Goal: Information Seeking & Learning: Learn about a topic

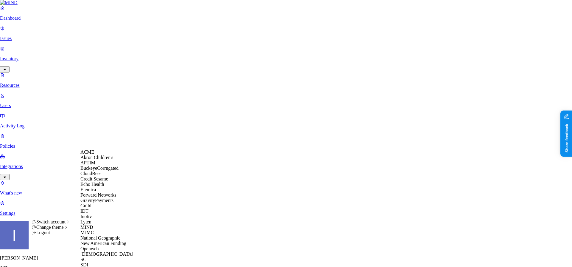
scroll to position [199, 0]
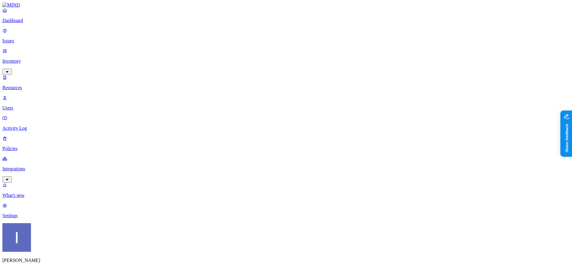
click at [20, 23] on p "Dashboard" at bounding box center [286, 20] width 568 height 5
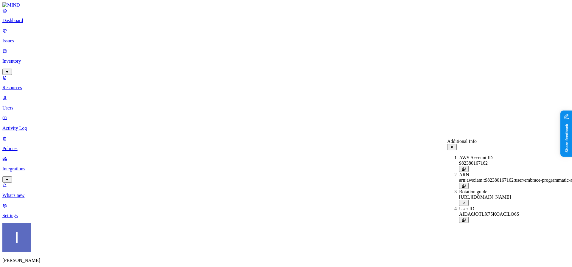
click at [21, 32] on div "Dashboard Issues Inventory Resources Users Activity Log Policies Integrations" at bounding box center [286, 95] width 568 height 175
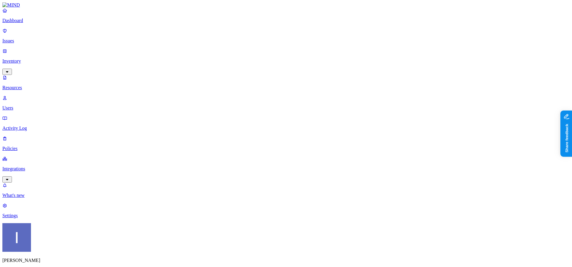
click at [22, 23] on p "Dashboard" at bounding box center [286, 20] width 568 height 5
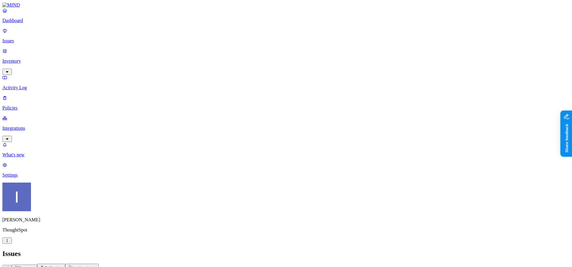
click at [53, 23] on p "Dashboard" at bounding box center [286, 20] width 568 height 5
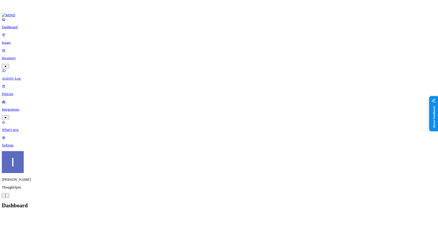
scroll to position [38, 0]
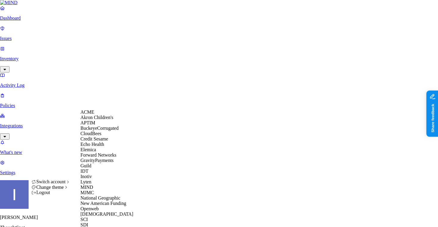
scroll to position [199, 0]
click at [100, 217] on div "SCI" at bounding box center [110, 219] width 58 height 5
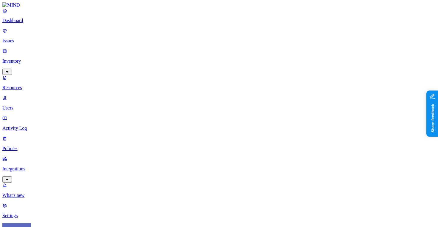
click at [201, 75] on span "Secrets" at bounding box center [194, 77] width 14 height 5
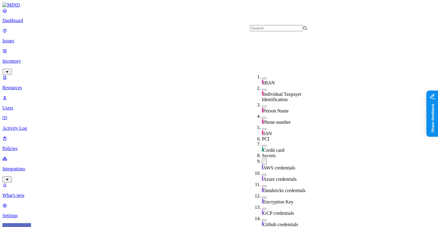
scroll to position [82, 0]
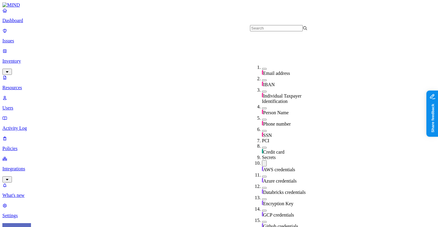
click at [268, 167] on span "AWS credentials" at bounding box center [279, 169] width 32 height 5
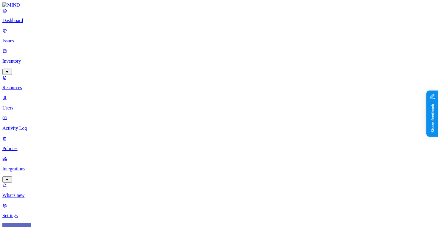
drag, startPoint x: 204, startPoint y: 40, endPoint x: 262, endPoint y: 40, distance: 58.7
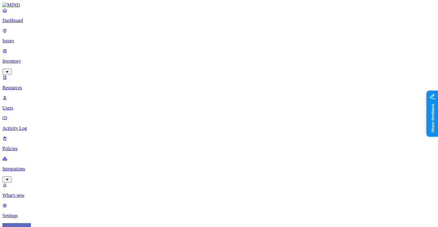
click at [50, 23] on p "Dashboard" at bounding box center [219, 20] width 434 height 5
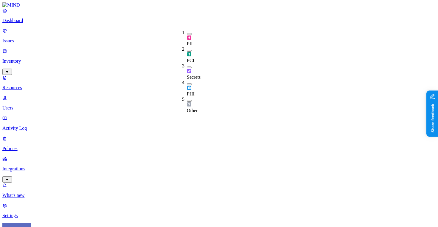
click at [24, 38] on p "Issues" at bounding box center [219, 40] width 434 height 5
click at [25, 23] on p "Dashboard" at bounding box center [219, 20] width 434 height 5
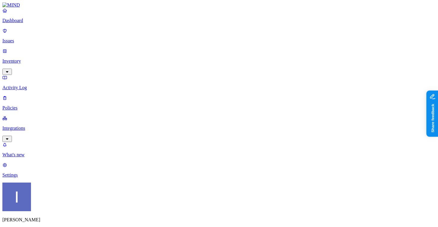
click at [30, 119] on nav "Dashboard Issues Inventory Activity Log Policies Integrations What's new 1 Sett…" at bounding box center [219, 93] width 434 height 170
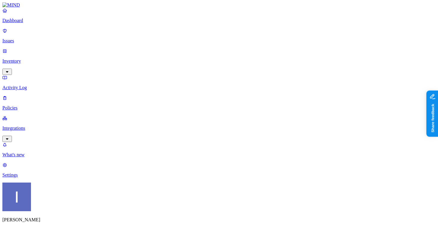
click at [20, 23] on link "Dashboard" at bounding box center [219, 16] width 434 height 16
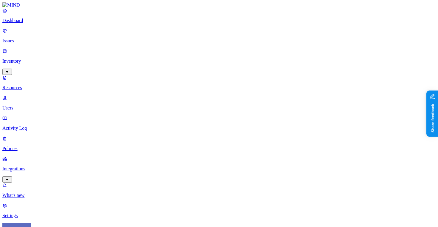
click at [21, 23] on p "Dashboard" at bounding box center [219, 20] width 434 height 5
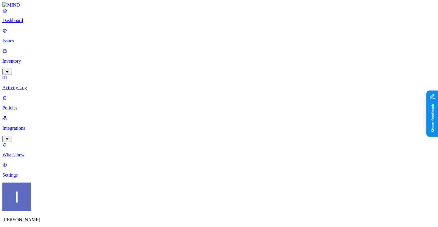
scroll to position [24, 0]
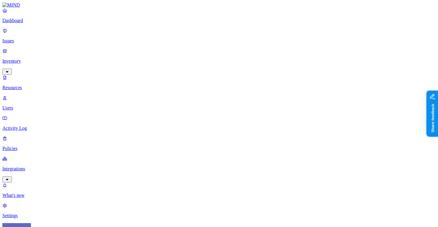
click at [42, 160] on nav "Dashboard Issues Inventory Resources Users Activity Log Policies Integrations W…" at bounding box center [219, 113] width 434 height 211
click at [37, 23] on p "Dashboard" at bounding box center [219, 20] width 434 height 5
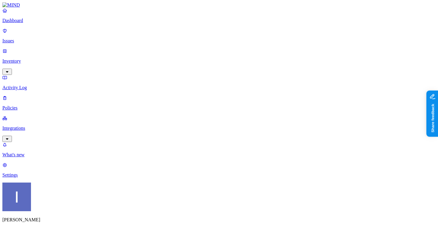
scroll to position [24, 0]
drag, startPoint x: 181, startPoint y: 155, endPoint x: 252, endPoint y: 155, distance: 71.3
drag, startPoint x: 248, startPoint y: 154, endPoint x: 323, endPoint y: 154, distance: 75.4
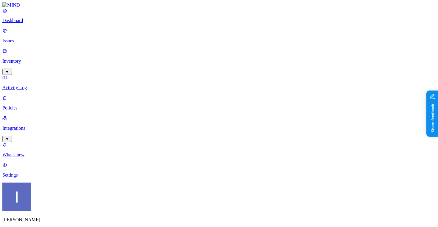
scroll to position [0, 91]
drag, startPoint x: 187, startPoint y: 157, endPoint x: 261, endPoint y: 157, distance: 73.6
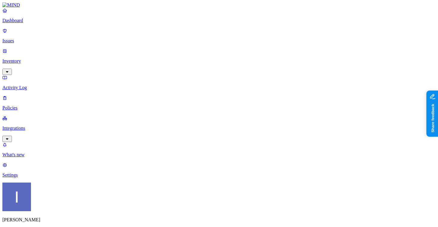
click at [44, 23] on p "Dashboard" at bounding box center [219, 20] width 434 height 5
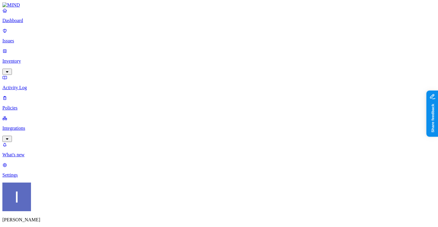
scroll to position [41, 0]
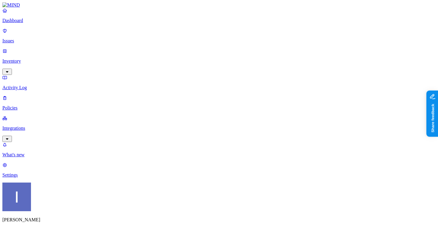
scroll to position [63, 0]
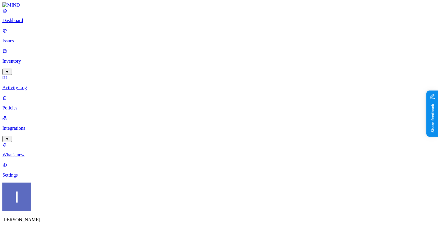
scroll to position [0, 0]
click at [44, 117] on nav "Dashboard Issues Inventory Activity Log Policies Integrations What's new 1 Sett…" at bounding box center [219, 93] width 434 height 170
click at [46, 23] on link "Dashboard" at bounding box center [219, 16] width 434 height 16
click at [49, 58] on p "Inventory" at bounding box center [219, 60] width 434 height 5
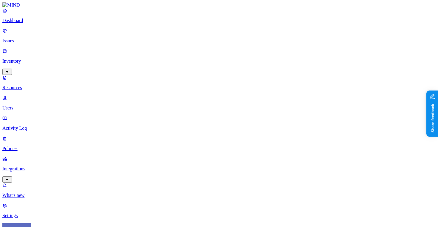
click at [51, 22] on link "Dashboard" at bounding box center [219, 16] width 434 height 16
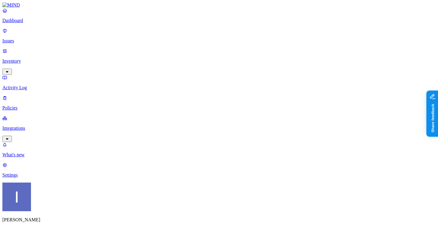
scroll to position [63, 0]
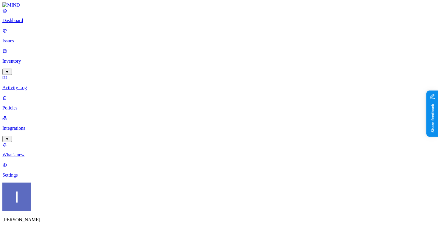
scroll to position [51, 0]
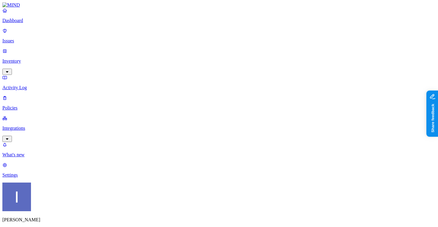
scroll to position [28, 0]
click at [52, 105] on p "Policies" at bounding box center [219, 107] width 434 height 5
click at [148, 57] on span "Endpoint" at bounding box center [150, 59] width 18 height 5
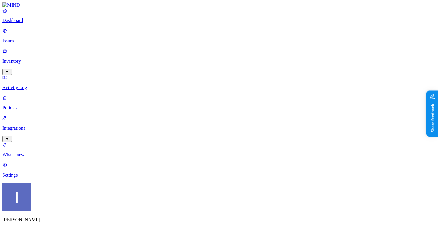
click at [52, 8] on link at bounding box center [219, 4] width 434 height 5
drag, startPoint x: 179, startPoint y: 154, endPoint x: 318, endPoint y: 155, distance: 138.7
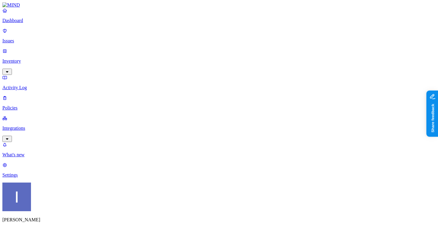
scroll to position [53, 0]
click at [23, 23] on p "Dashboard" at bounding box center [219, 20] width 434 height 5
click at [47, 38] on p "Issues" at bounding box center [219, 40] width 434 height 5
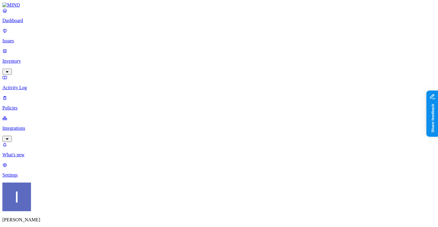
click at [55, 120] on nav "Dashboard Issues Inventory Activity Log Policies Integrations What's new 1 Sett…" at bounding box center [219, 93] width 434 height 170
click at [10, 70] on icon "button" at bounding box center [7, 72] width 5 height 4
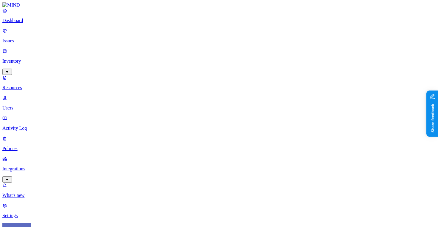
click at [27, 23] on link "Dashboard" at bounding box center [219, 16] width 434 height 16
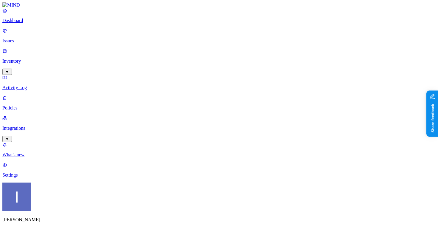
click at [43, 43] on div "Dashboard Issues Inventory Activity Log Policies Integrations" at bounding box center [219, 75] width 434 height 134
click at [44, 58] on p "Inventory" at bounding box center [219, 60] width 434 height 5
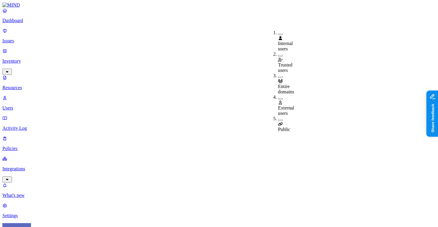
click at [278, 121] on div "Public" at bounding box center [278, 126] width 0 height 11
drag, startPoint x: 149, startPoint y: 43, endPoint x: 216, endPoint y: 55, distance: 68.4
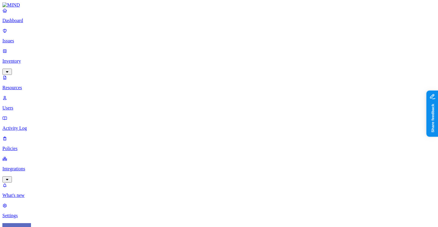
drag, startPoint x: 376, startPoint y: 105, endPoint x: 427, endPoint y: 108, distance: 50.8
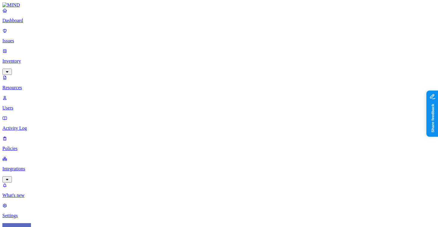
click at [282, 100] on icon at bounding box center [280, 102] width 5 height 4
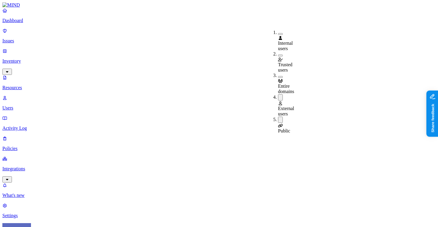
click at [282, 124] on icon at bounding box center [280, 126] width 5 height 4
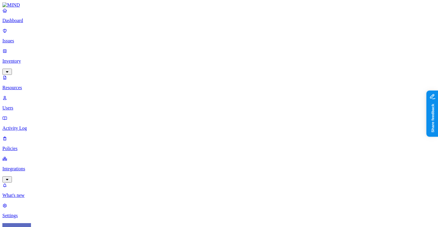
click at [37, 23] on p "Dashboard" at bounding box center [219, 20] width 434 height 5
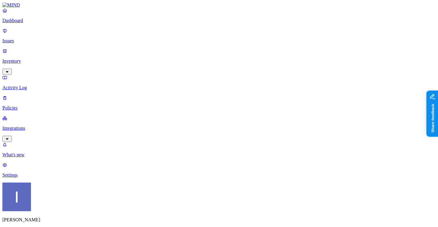
click at [45, 86] on nav "Dashboard Issues Inventory Activity Log Policies Integrations What's new 1 Sett…" at bounding box center [219, 93] width 434 height 170
click at [47, 126] on p "Integrations" at bounding box center [219, 128] width 434 height 5
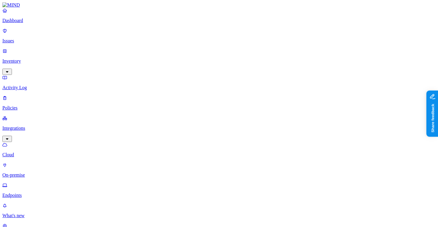
click at [45, 172] on p "On-premise" at bounding box center [219, 174] width 434 height 5
click at [45, 152] on p "Cloud" at bounding box center [219, 154] width 434 height 5
click at [47, 23] on p "Dashboard" at bounding box center [219, 20] width 434 height 5
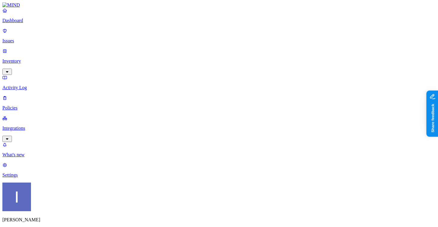
scroll to position [0, 0]
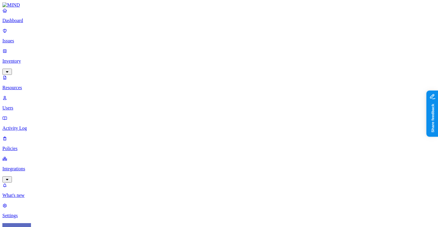
scroll to position [39, 0]
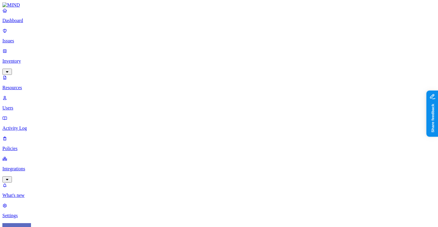
scroll to position [35, 0]
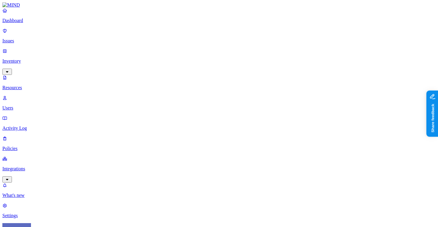
scroll to position [50, 0]
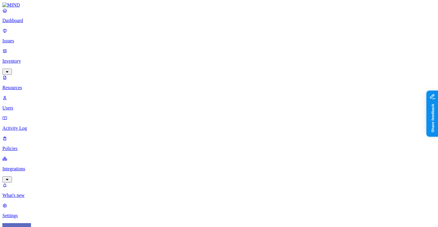
scroll to position [88, 0]
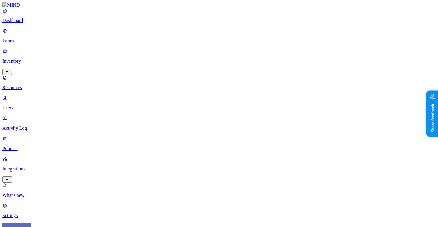
scroll to position [35, 0]
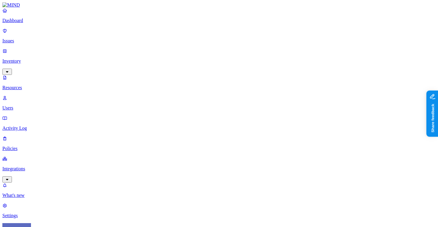
click at [27, 23] on p "Dashboard" at bounding box center [219, 20] width 434 height 5
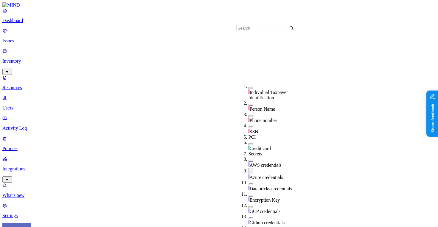
scroll to position [105, 0]
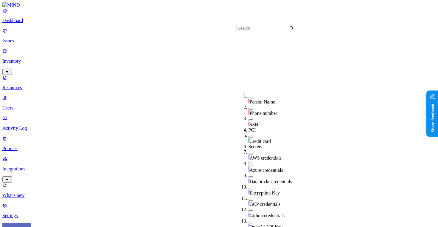
click at [249, 161] on div "Azure credentials" at bounding box center [278, 167] width 58 height 12
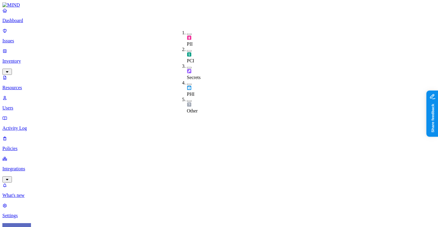
click at [200, 75] on span "Secrets" at bounding box center [194, 77] width 14 height 5
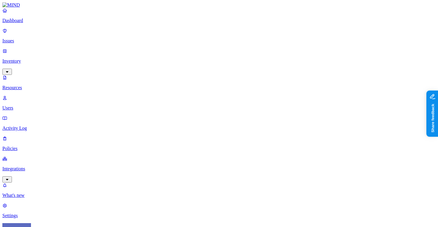
drag, startPoint x: 148, startPoint y: 42, endPoint x: 202, endPoint y: 43, distance: 54.0
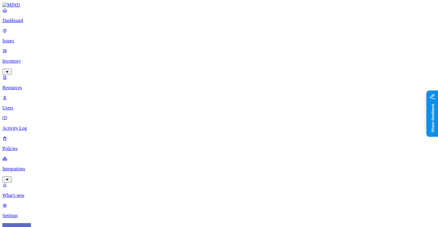
drag, startPoint x: 198, startPoint y: 41, endPoint x: 250, endPoint y: 42, distance: 52.2
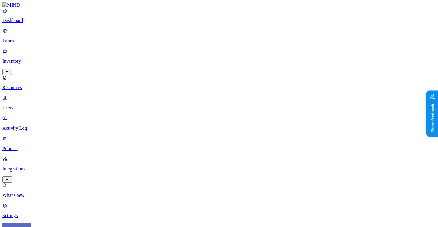
click at [35, 23] on p "Dashboard" at bounding box center [219, 20] width 434 height 5
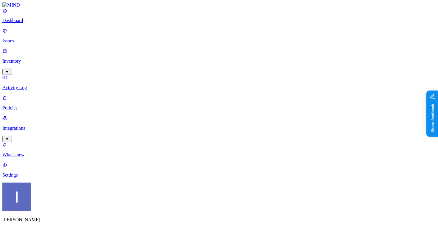
scroll to position [24, 0]
drag, startPoint x: 179, startPoint y: 155, endPoint x: 235, endPoint y: 155, distance: 56.1
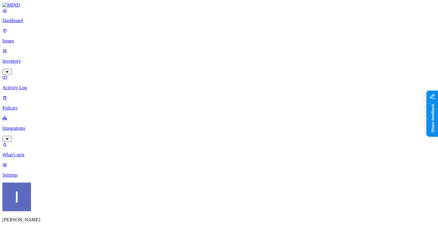
click at [36, 23] on p "Dashboard" at bounding box center [219, 20] width 434 height 5
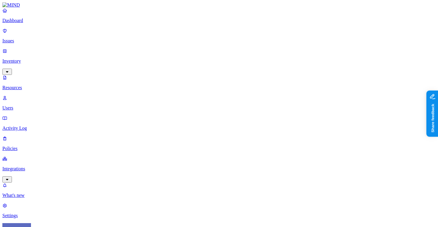
scroll to position [33, 0]
click at [28, 23] on p "Dashboard" at bounding box center [219, 20] width 434 height 5
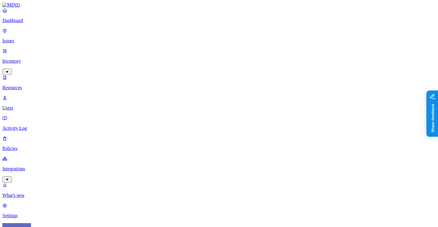
scroll to position [150, 0]
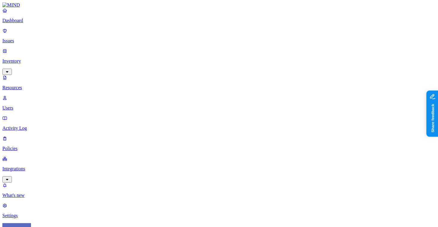
click at [28, 160] on nav "Dashboard Issues Inventory Resources Users Activity Log Policies Integrations W…" at bounding box center [219, 113] width 434 height 211
click at [40, 23] on p "Dashboard" at bounding box center [219, 20] width 434 height 5
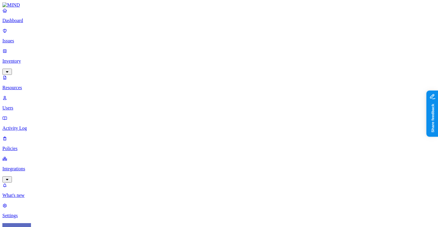
scroll to position [35, 0]
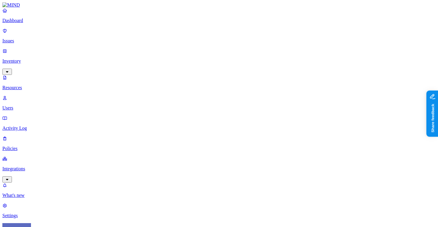
click at [24, 38] on p "Issues" at bounding box center [219, 40] width 434 height 5
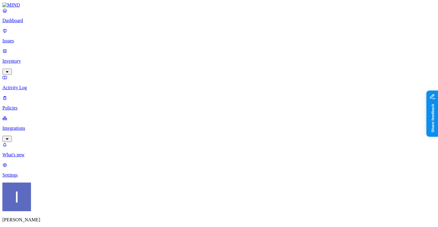
drag, startPoint x: 264, startPoint y: 48, endPoint x: 288, endPoint y: 48, distance: 23.6
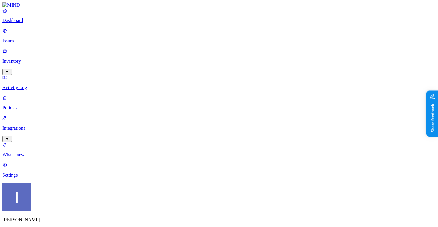
scroll to position [43, 0]
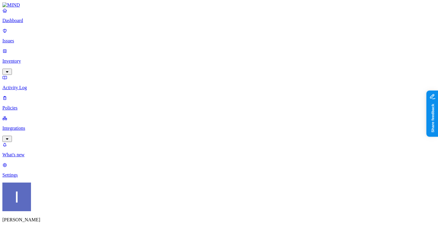
click at [41, 23] on p "Dashboard" at bounding box center [219, 20] width 434 height 5
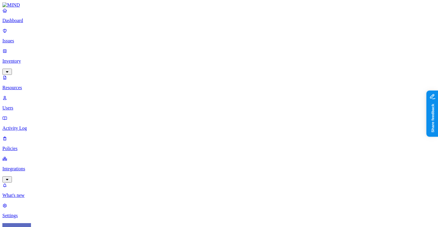
scroll to position [197, 0]
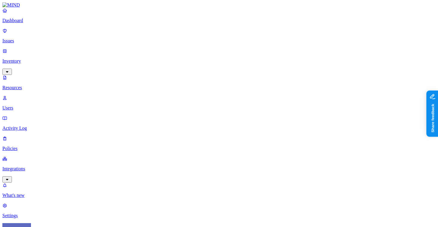
scroll to position [61, 0]
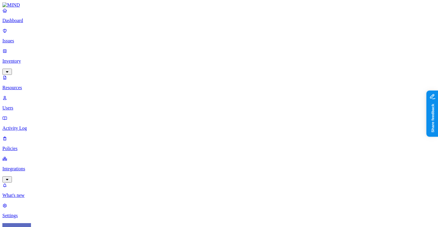
scroll to position [48, 0]
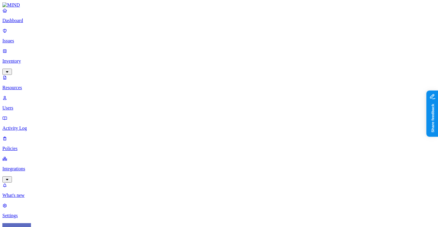
scroll to position [48, 0]
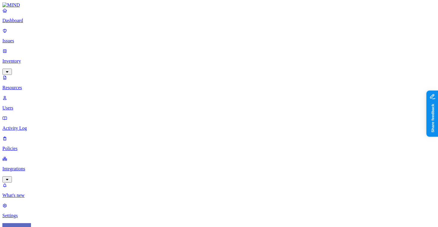
scroll to position [0, 0]
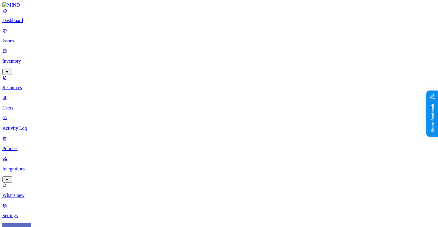
scroll to position [40, 0]
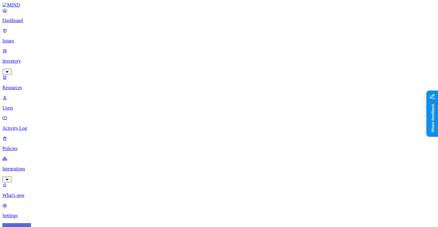
scroll to position [99, 0]
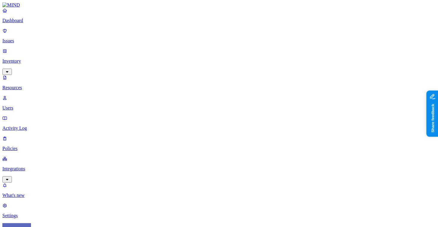
scroll to position [11, 0]
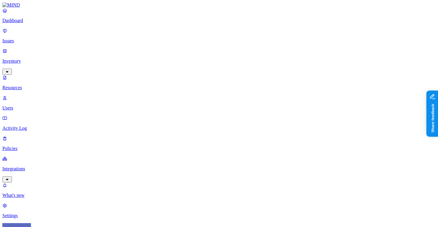
scroll to position [0, 0]
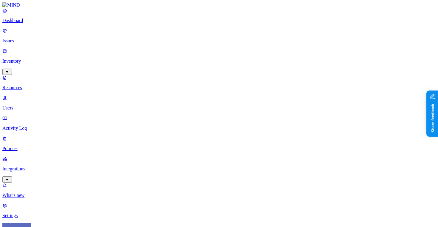
scroll to position [28, 0]
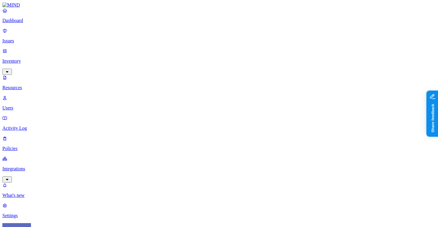
scroll to position [197, 0]
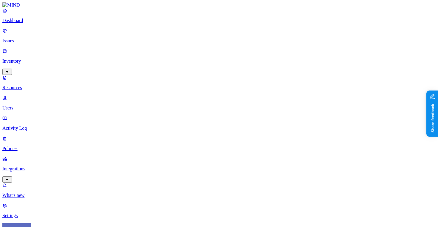
scroll to position [0, 0]
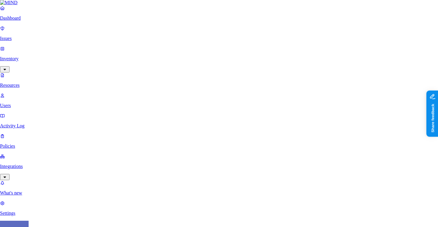
scroll to position [197, 0]
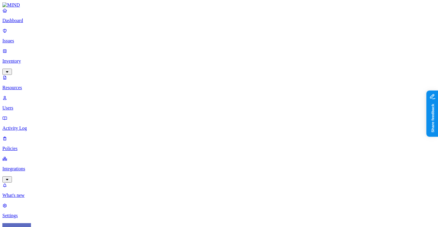
scroll to position [72, 0]
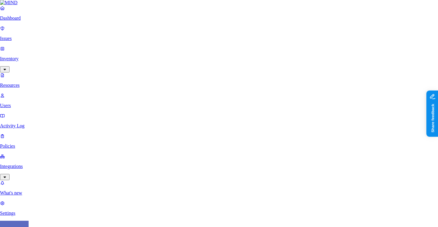
scroll to position [197, 0]
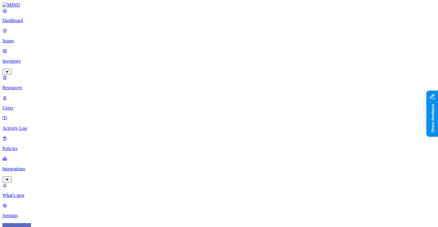
scroll to position [53, 0]
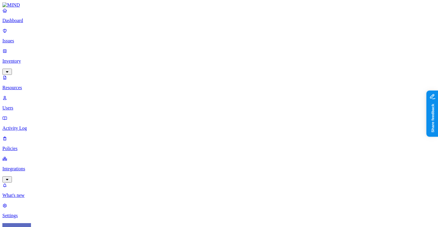
scroll to position [63, 0]
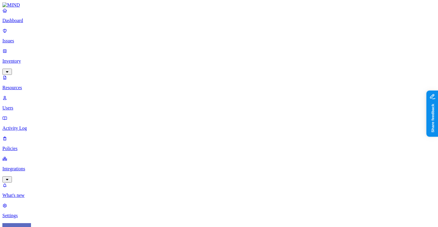
scroll to position [82, 0]
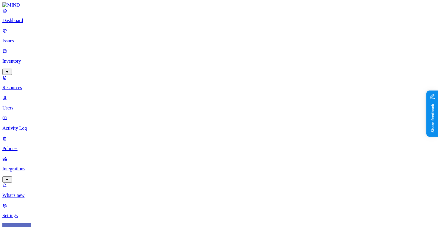
scroll to position [31, 0]
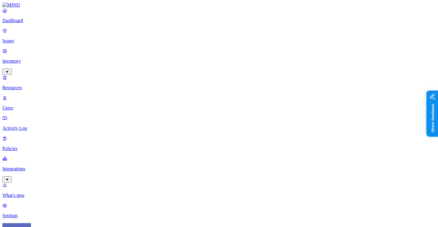
scroll to position [28, 0]
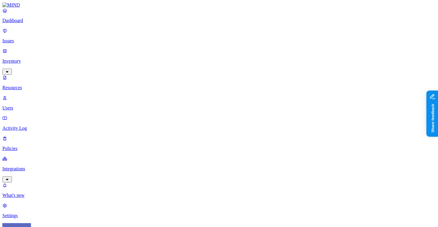
scroll to position [109, 0]
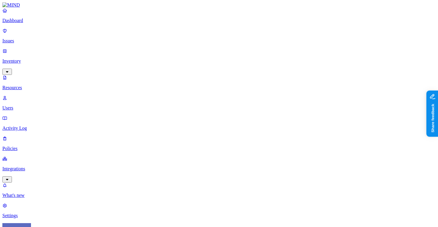
scroll to position [109, 0]
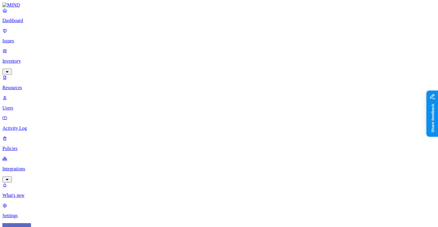
scroll to position [15, 0]
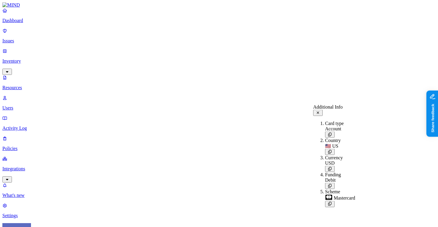
click at [56, 140] on nav "Dashboard Issues Inventory Resources Users Activity Log Policies Integrations W…" at bounding box center [219, 113] width 434 height 211
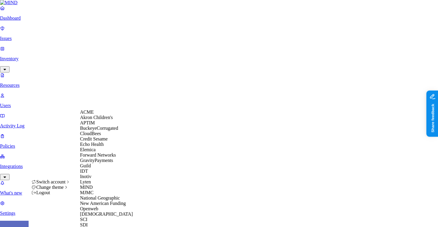
scroll to position [15, 0]
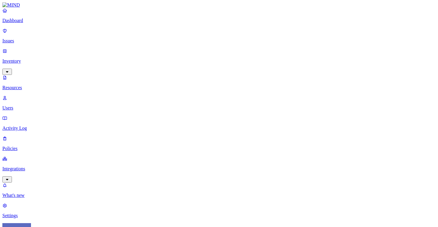
click at [46, 166] on p "Integrations" at bounding box center [219, 168] width 434 height 5
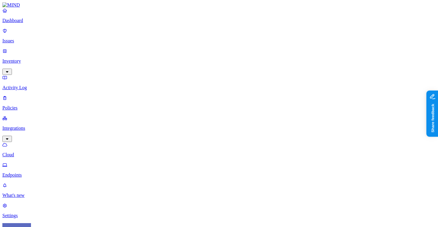
click at [49, 172] on p "Endpoints" at bounding box center [219, 174] width 434 height 5
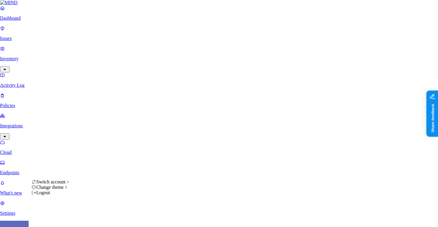
click at [53, 218] on html "Dashboard Issues Inventory Activity Log Policies Integrations Cloud Endpoints W…" at bounding box center [219, 231] width 438 height 462
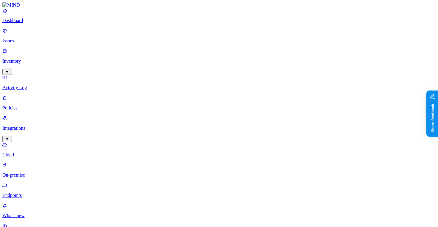
click at [45, 172] on p "On-premise" at bounding box center [219, 174] width 434 height 5
click at [46, 152] on p "Cloud" at bounding box center [219, 154] width 434 height 5
click at [43, 193] on p "Endpoints" at bounding box center [219, 195] width 434 height 5
click at [36, 23] on p "Dashboard" at bounding box center [219, 20] width 434 height 5
